Goal: Transaction & Acquisition: Subscribe to service/newsletter

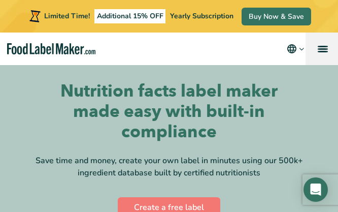
click at [317, 47] on link "menu" at bounding box center [321, 48] width 32 height 32
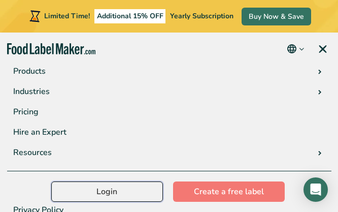
click at [127, 190] on link "Login" at bounding box center [107, 191] width 112 height 20
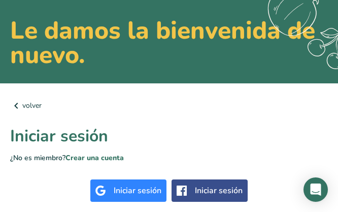
scroll to position [101, 0]
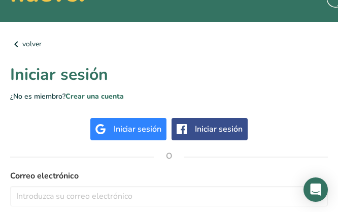
click at [107, 127] on div "Iniciar sesión" at bounding box center [128, 129] width 76 height 22
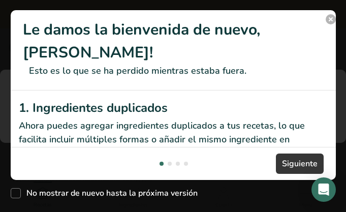
click at [329, 17] on button "New Features" at bounding box center [330, 19] width 10 height 10
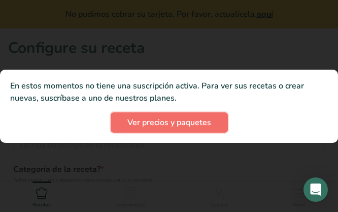
click at [204, 125] on span "Ver precios y paquetes" at bounding box center [169, 122] width 84 height 12
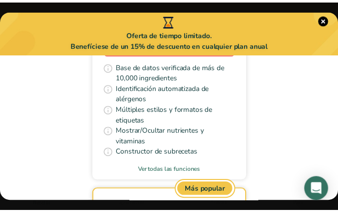
scroll to position [304, 0]
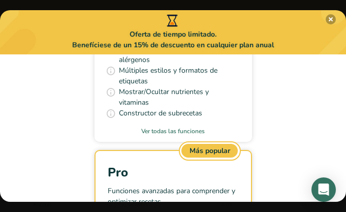
click at [328, 20] on button "Pick Your Pricing Plan Modal" at bounding box center [330, 19] width 10 height 10
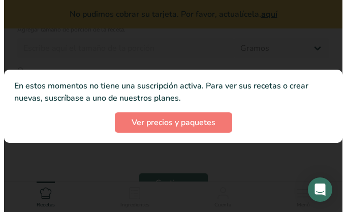
scroll to position [475, 0]
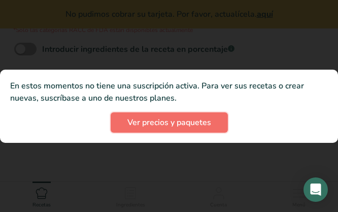
click at [181, 125] on span "Ver precios y paquetes" at bounding box center [169, 122] width 84 height 12
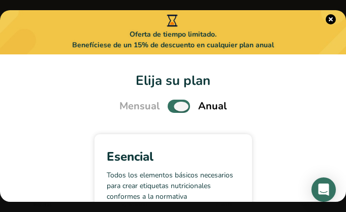
click at [180, 105] on span "Pick Your Pricing Plan Modal" at bounding box center [178, 105] width 22 height 13
click at [174, 105] on input "Pick Your Pricing Plan Modal" at bounding box center [170, 106] width 7 height 7
checkbox input "false"
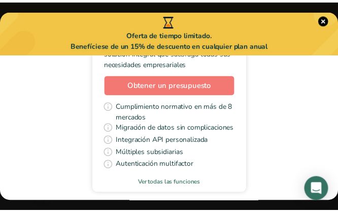
scroll to position [1208, 0]
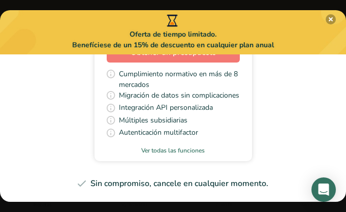
click at [331, 20] on button "Pick Your Pricing Plan Modal" at bounding box center [330, 19] width 10 height 10
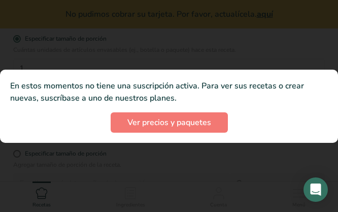
scroll to position [475, 0]
